Goal: Task Accomplishment & Management: Complete application form

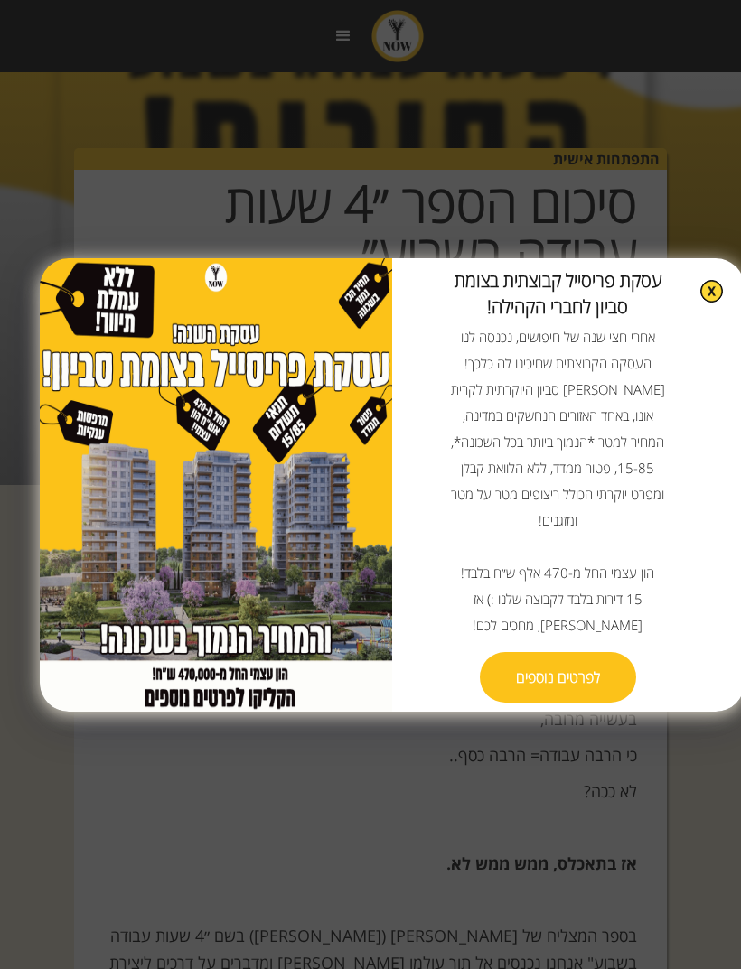
click at [711, 303] on img at bounding box center [711, 291] width 23 height 23
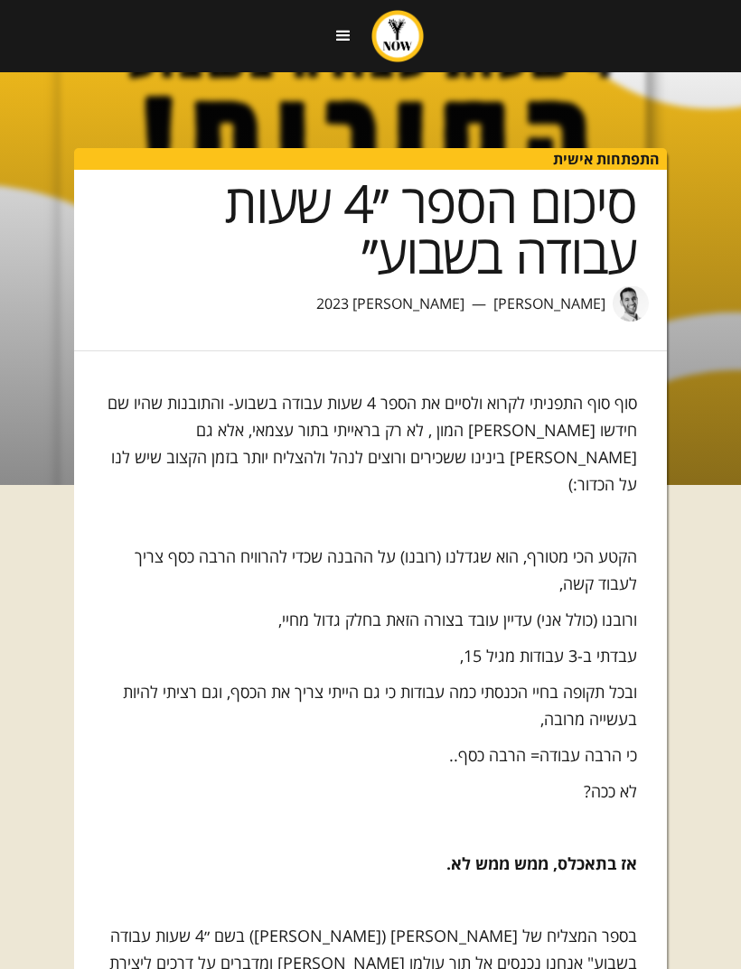
click at [349, 25] on div "menu" at bounding box center [343, 36] width 22 height 22
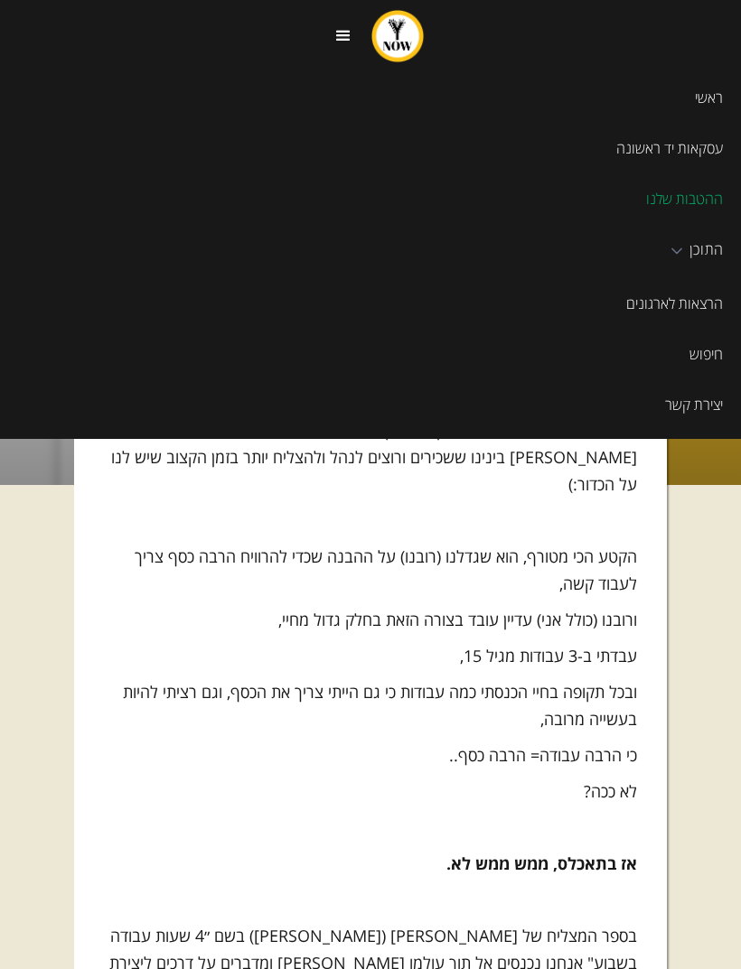
click at [682, 148] on link "עסקאות יד ראשונה" at bounding box center [370, 148] width 741 height 51
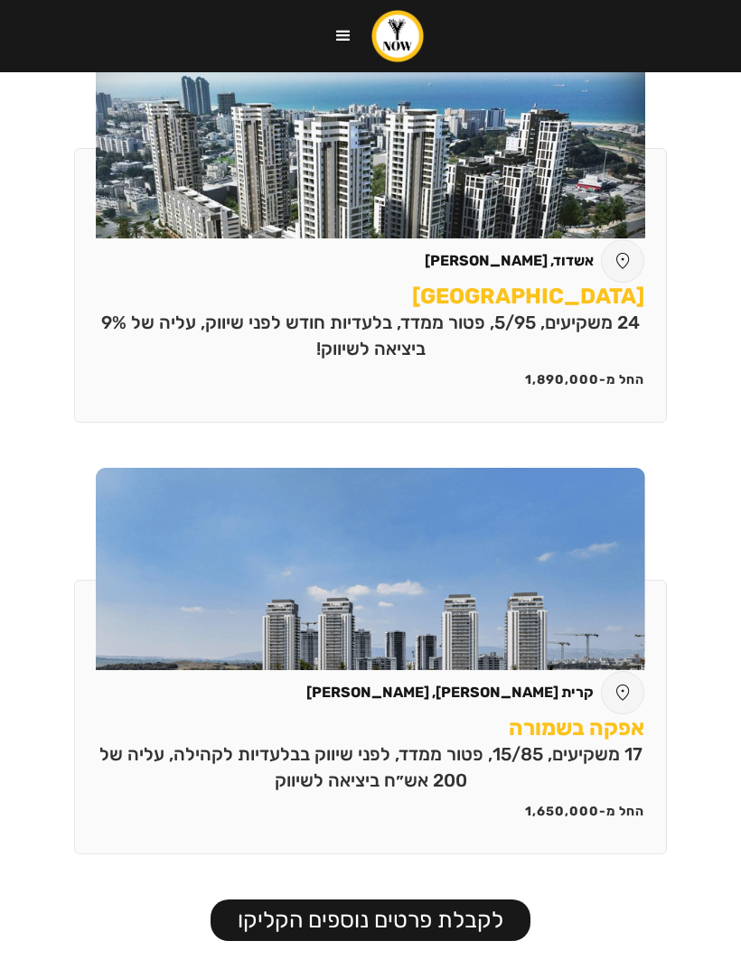
scroll to position [2387, 0]
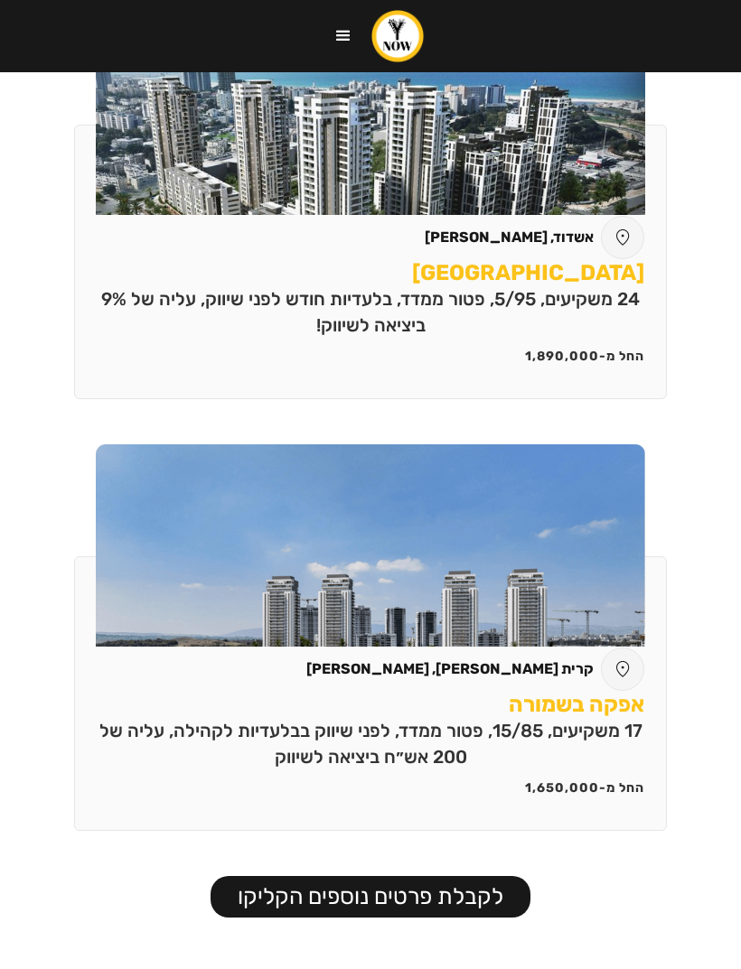
click at [602, 267] on h3 "אקווה פארק" at bounding box center [528, 273] width 232 height 27
click at [601, 287] on p "24 משקיעים, 5/95, פטור ממדד, בלעדיות חודש לפני שיווק, עליה של 9% ביציאה לשיווק!" at bounding box center [370, 313] width 546 height 52
click at [600, 287] on p "24 משקיעים, 5/95, פטור ממדד, בלעדיות חודש לפני שיווק, עליה של 9% ביציאה לשיווק!" at bounding box center [370, 313] width 546 height 52
click at [487, 887] on link "לקבלת פרטים נוספים הקליקו" at bounding box center [370, 897] width 320 height 42
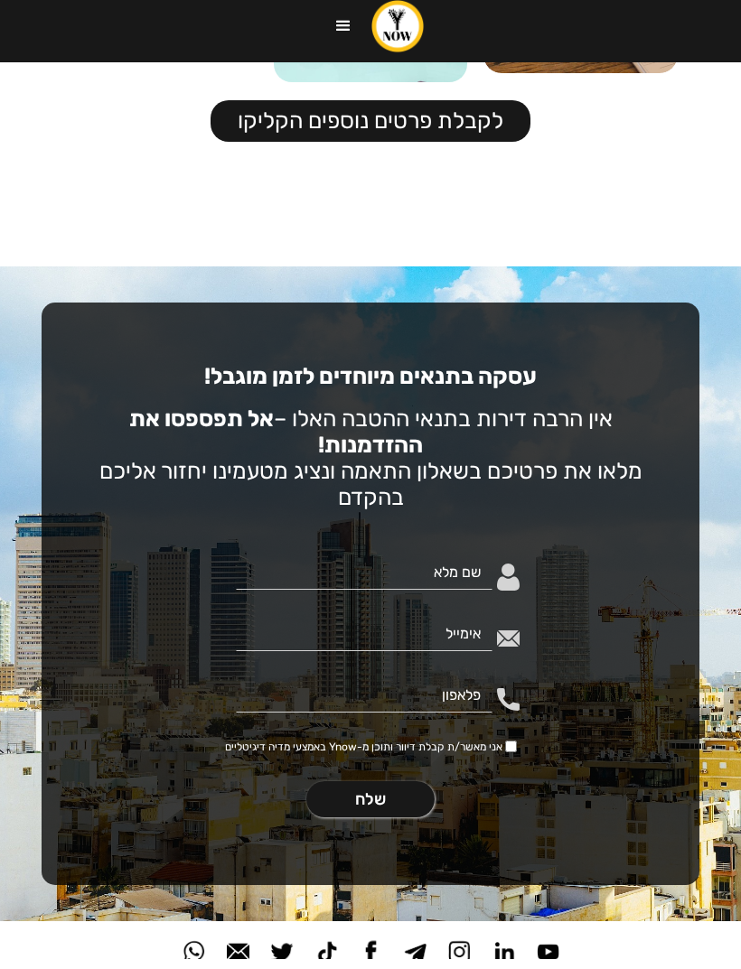
scroll to position [3965, 0]
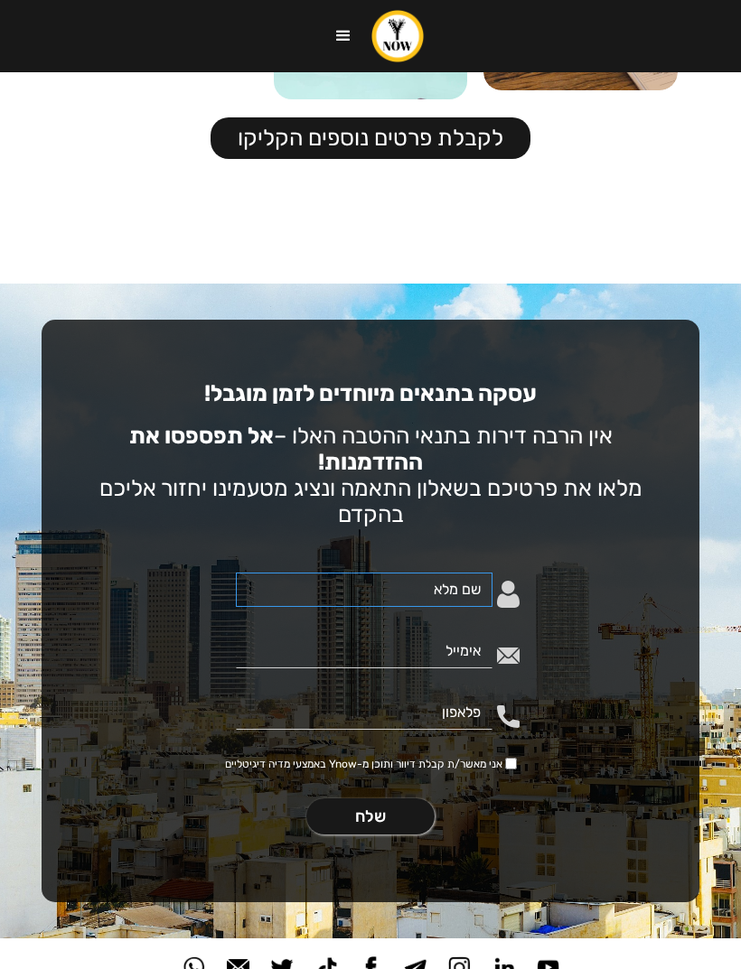
click at [453, 592] on input "טופס צור קשר בדף הבית" at bounding box center [364, 590] width 256 height 34
type input "א"
type input "נונוויונו"
click at [452, 629] on div "name נונוויונו email phone אני מאשר/ת קבלת דיוור ותוכן מ-Ynow באמצעי מדיה דיגיט…" at bounding box center [370, 677] width 333 height 208
click at [467, 654] on input "טופס צור קשר בדף הבית" at bounding box center [364, 651] width 256 height 34
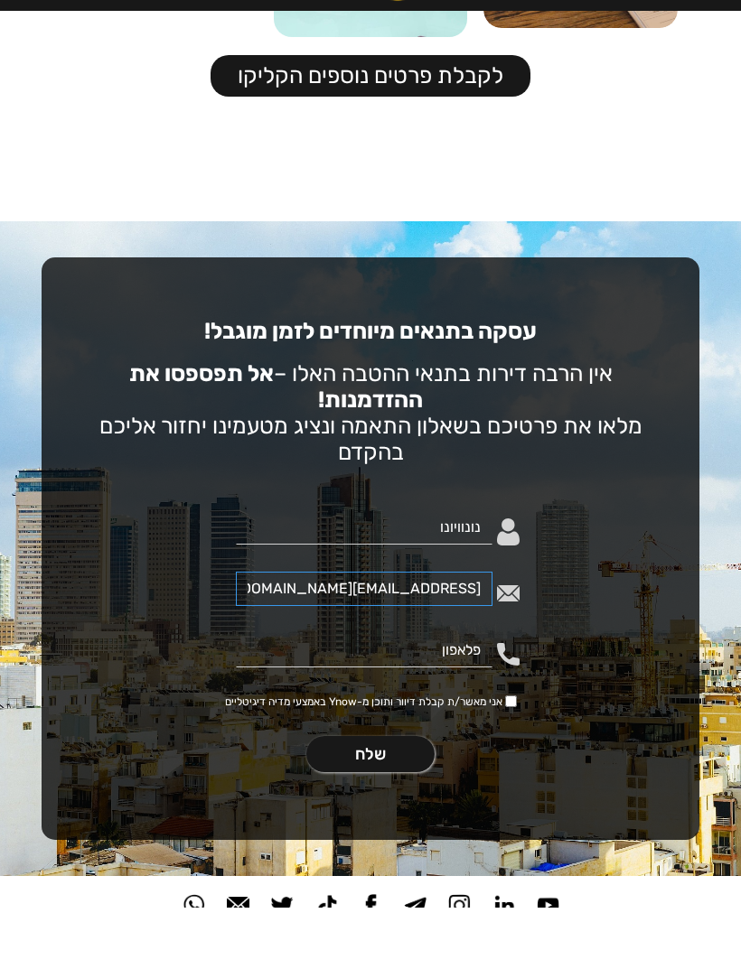
type input "av105518@gmail.com"
click at [439, 695] on input "טופס צור קשר בדף הבית" at bounding box center [364, 712] width 256 height 34
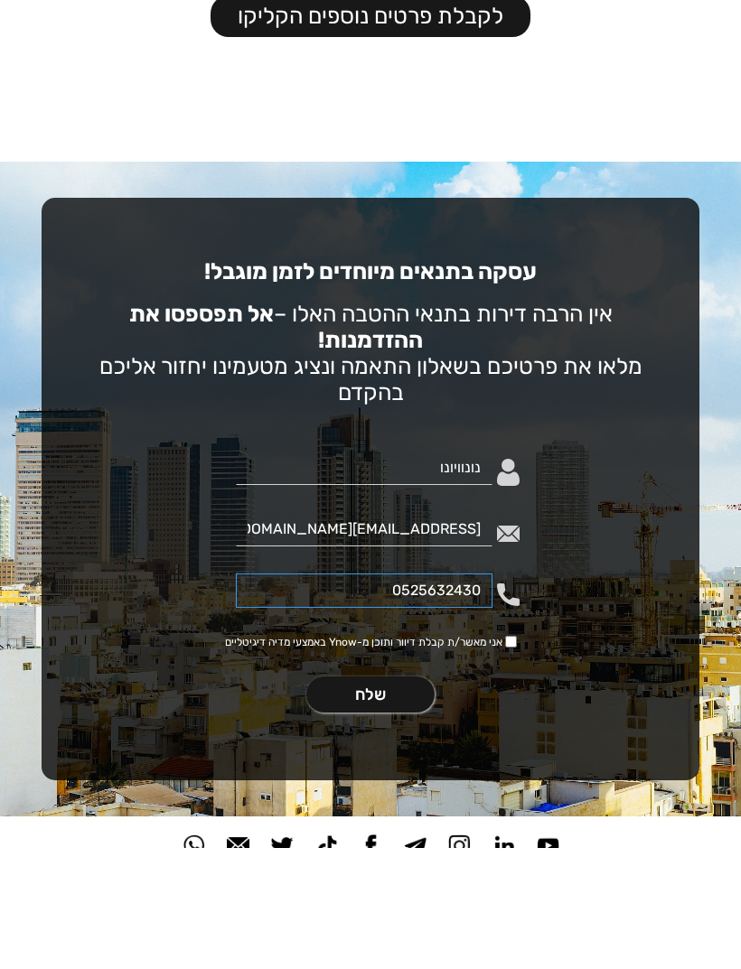
type input "0525632430"
click at [511, 758] on input "אני מאשר/ת קבלת דיוור ותוכן מ-Ynow באמצעי מדיה דיגיטליים" at bounding box center [511, 764] width 12 height 12
checkbox input "true"
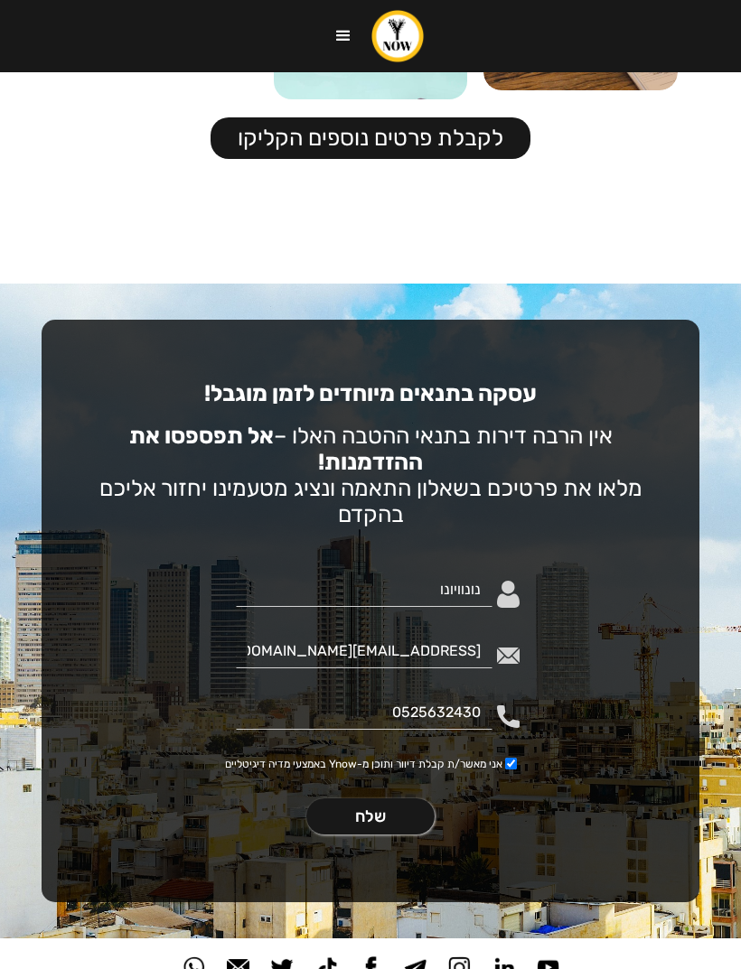
click at [378, 824] on input "שלח" at bounding box center [370, 816] width 128 height 36
type input "נשלח.."
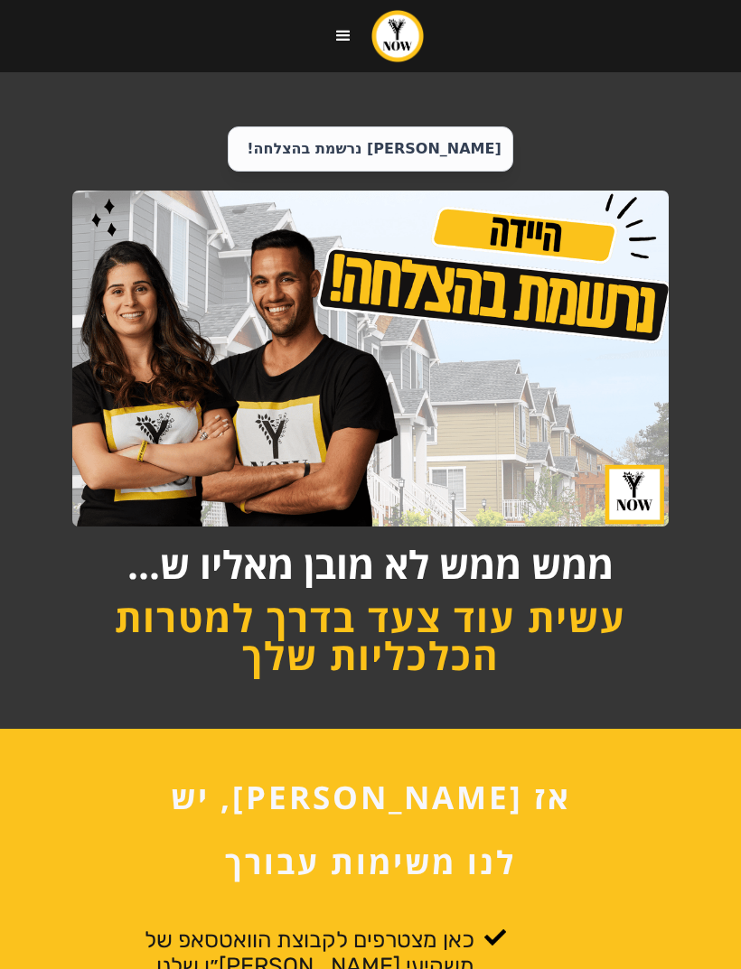
click at [354, 26] on div "menu" at bounding box center [343, 36] width 54 height 54
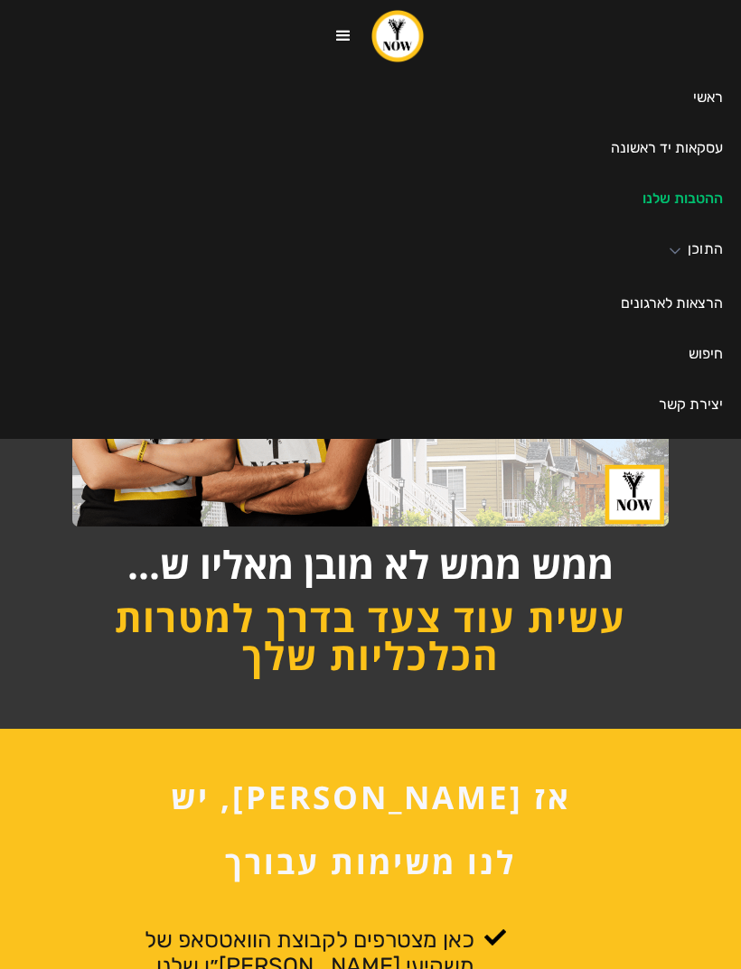
click at [697, 248] on div "התוכן" at bounding box center [704, 251] width 35 height 18
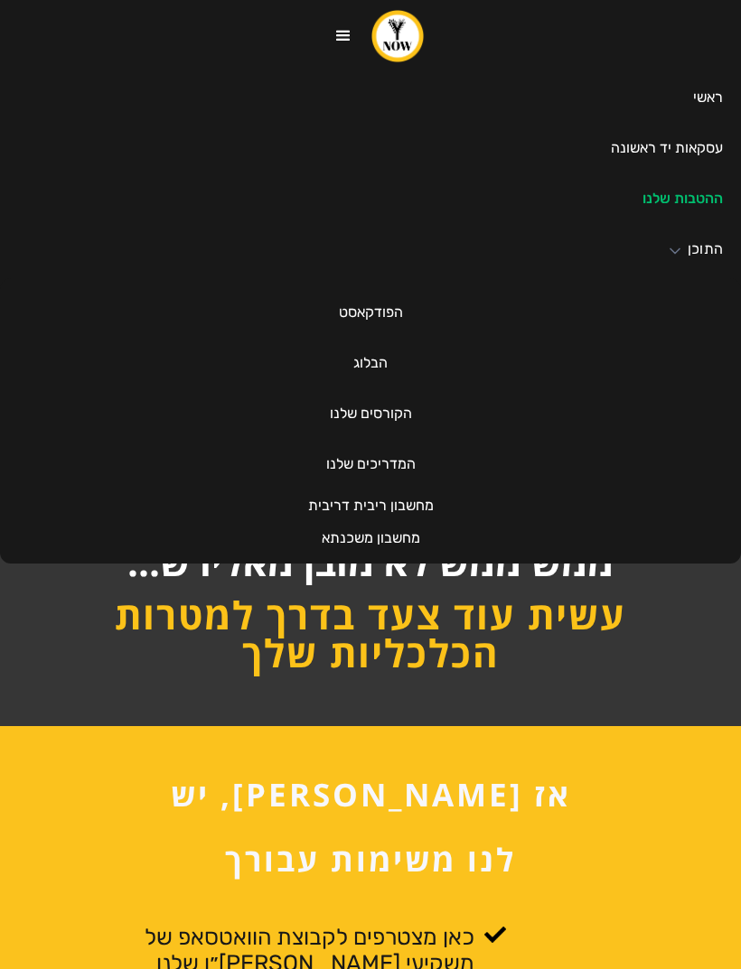
scroll to position [3, 0]
click at [389, 409] on link "הקורסים שלנו" at bounding box center [371, 413] width 118 height 51
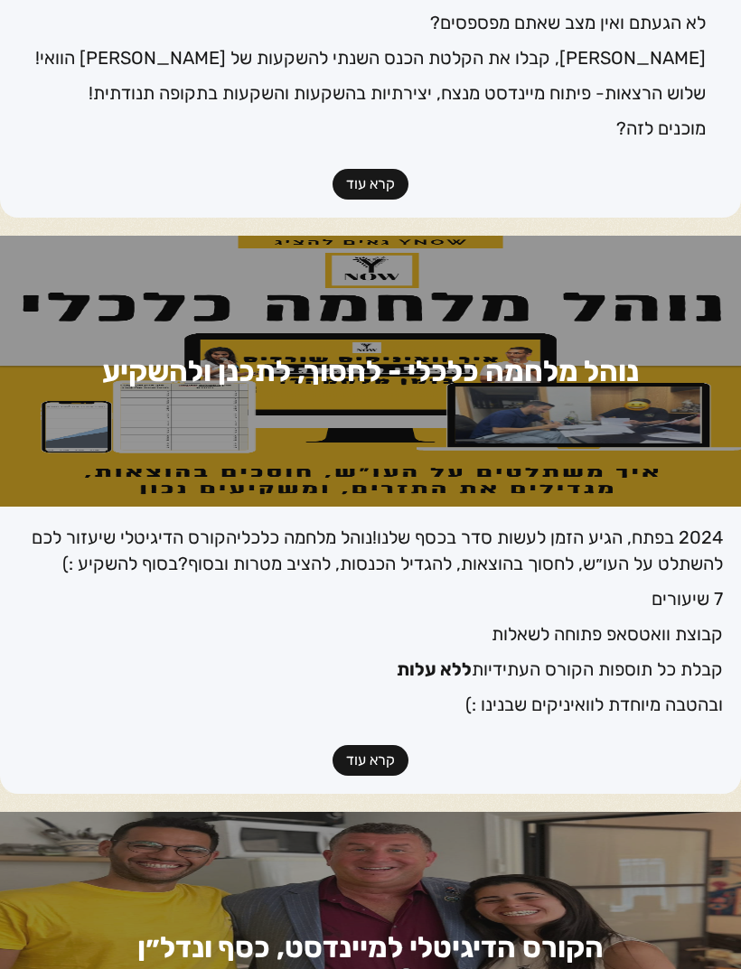
scroll to position [1455, 0]
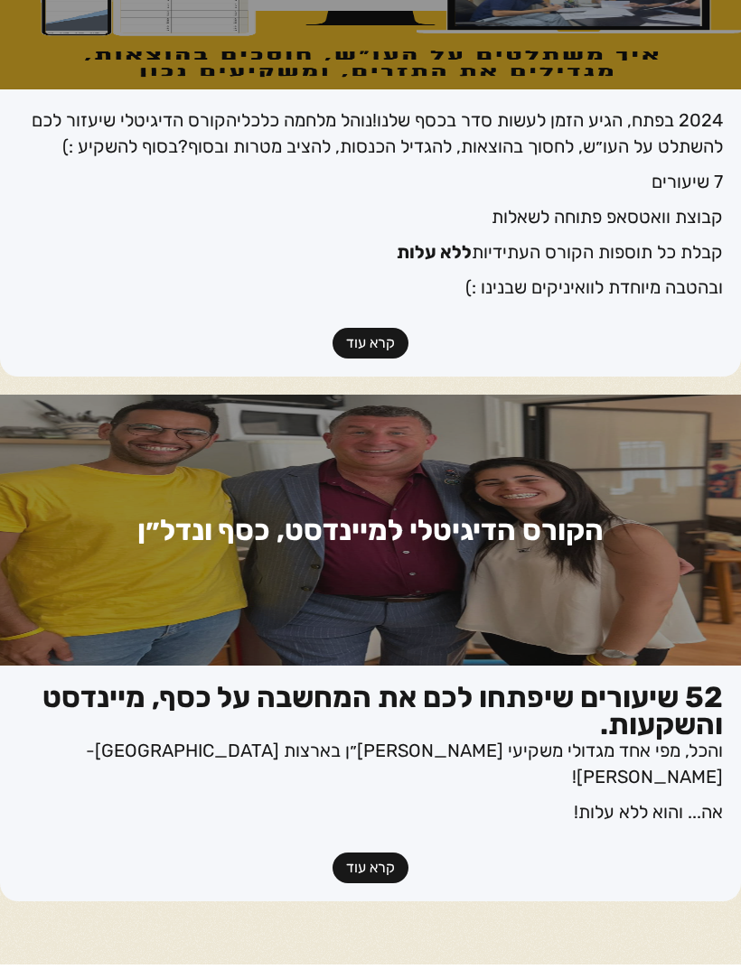
click at [373, 852] on link "קרא עוד" at bounding box center [370, 867] width 76 height 31
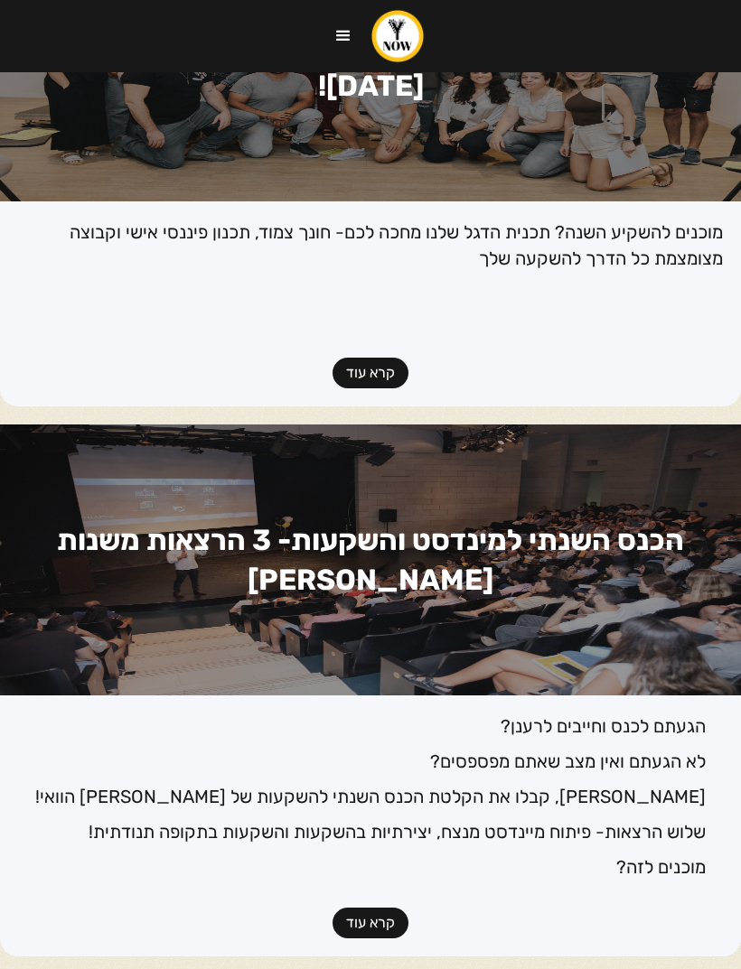
scroll to position [298, 0]
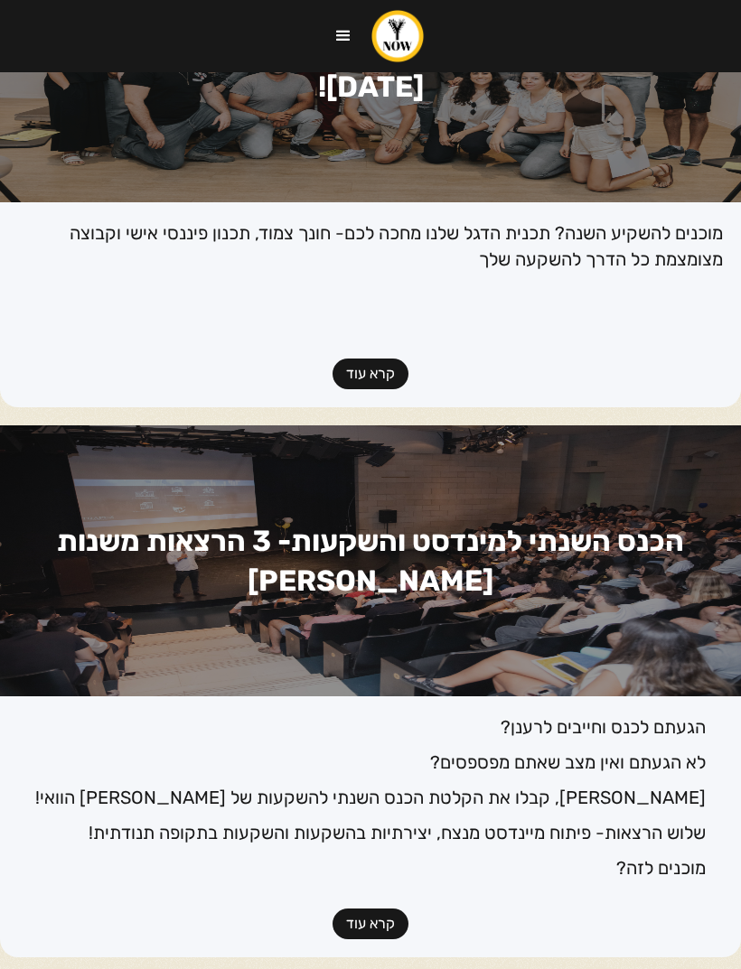
click at [368, 915] on link "קרא עוד" at bounding box center [370, 923] width 76 height 31
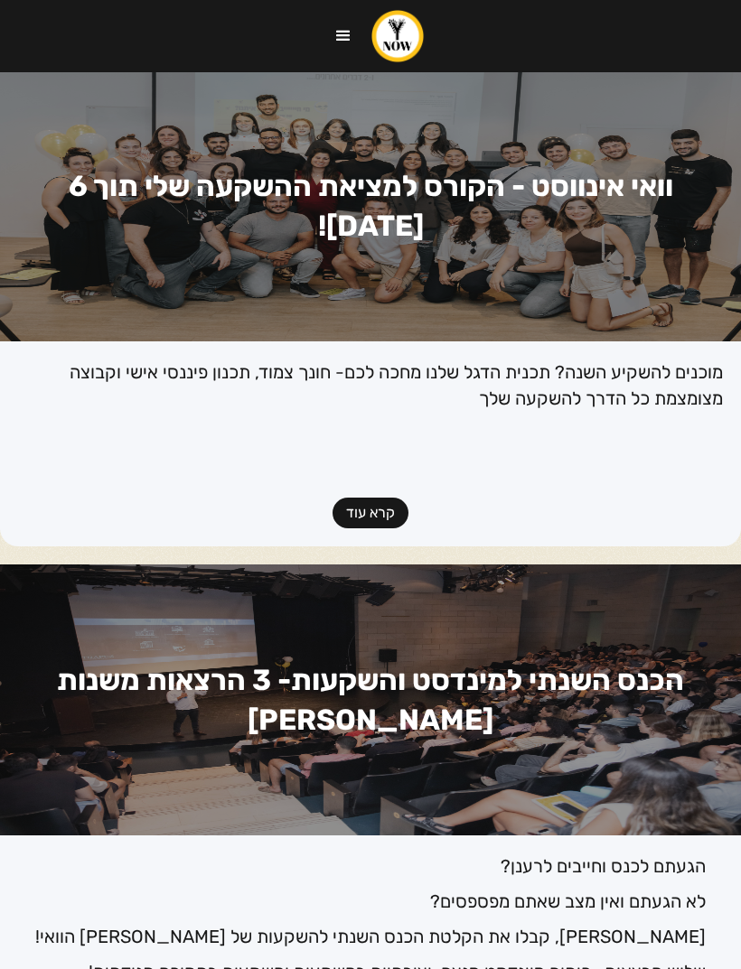
scroll to position [0, 0]
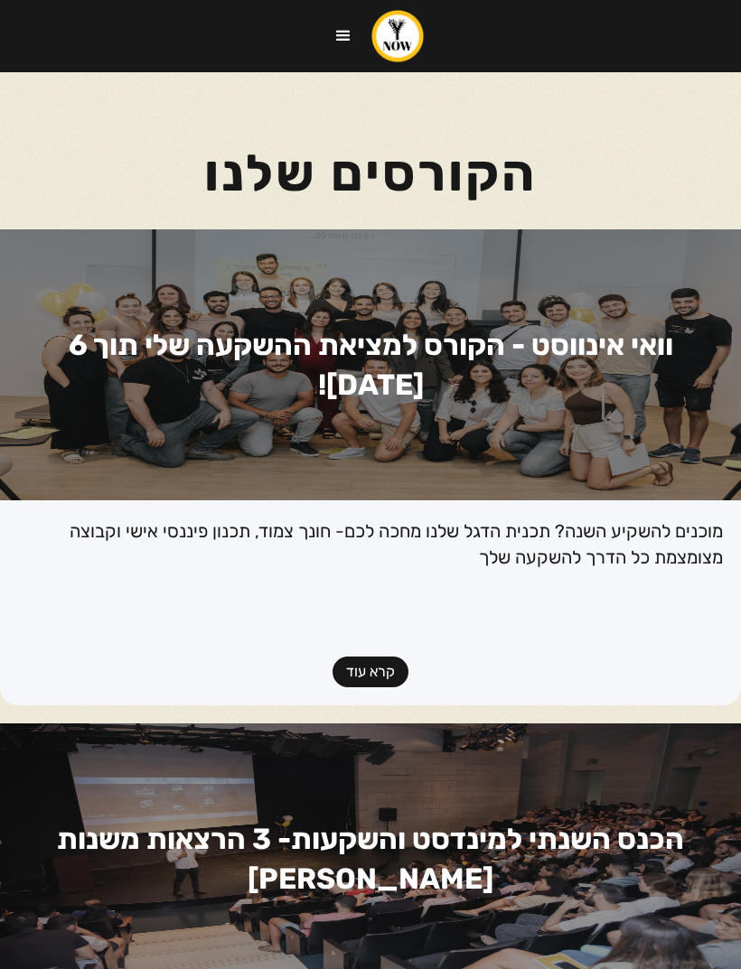
click at [353, 33] on div "menu" at bounding box center [343, 36] width 22 height 22
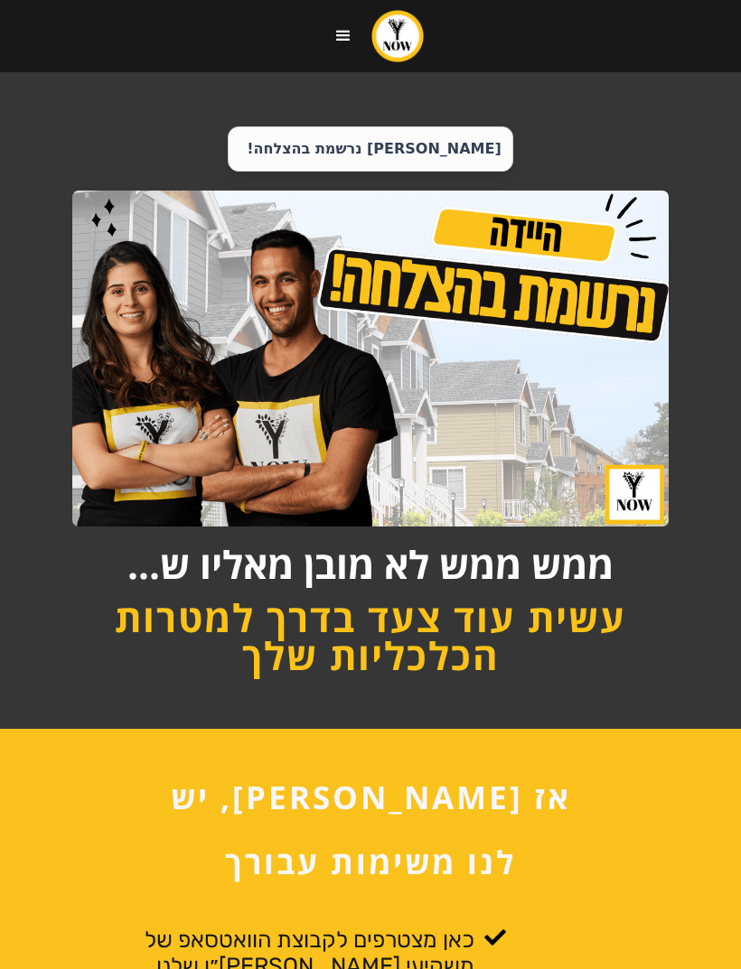
scroll to position [61, 0]
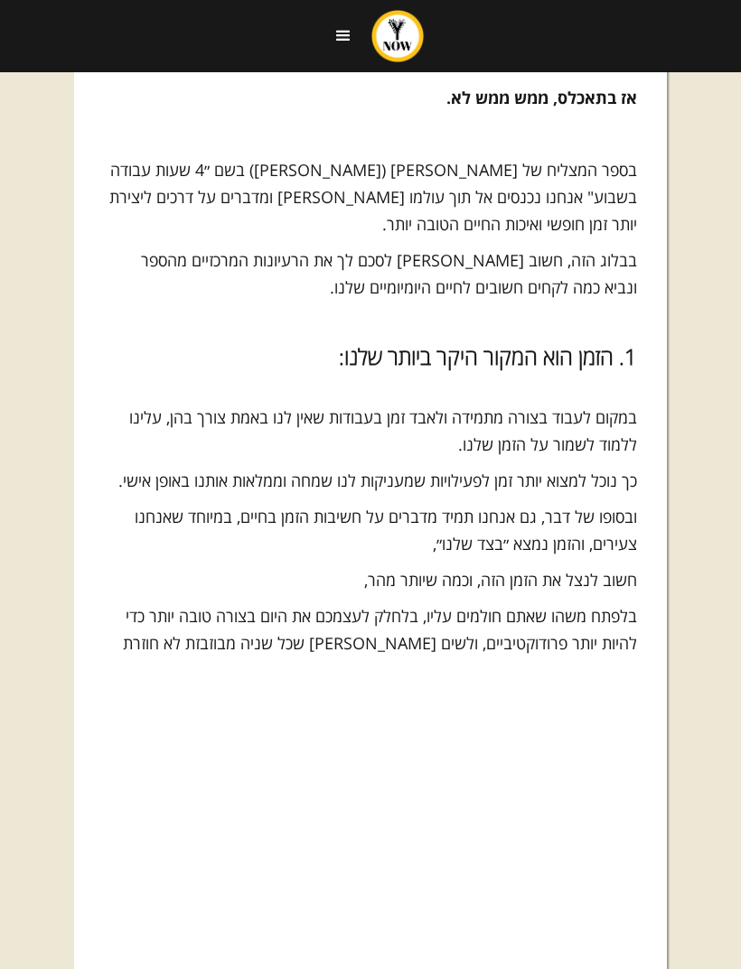
scroll to position [1153, 0]
